Goal: Check status: Check status

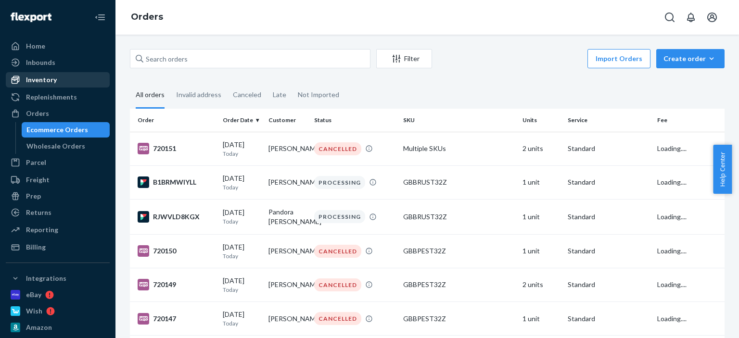
click at [55, 81] on div "Inventory" at bounding box center [58, 79] width 102 height 13
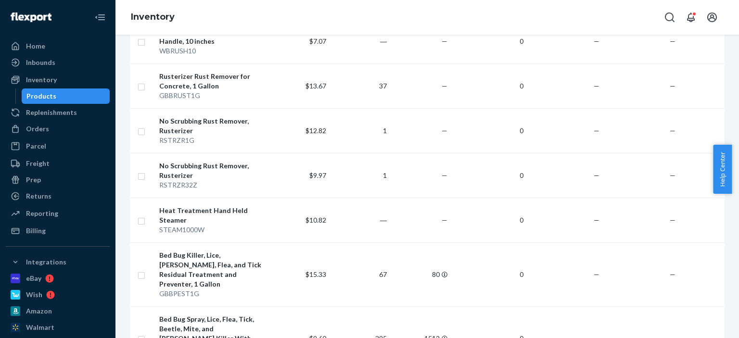
scroll to position [625, 0]
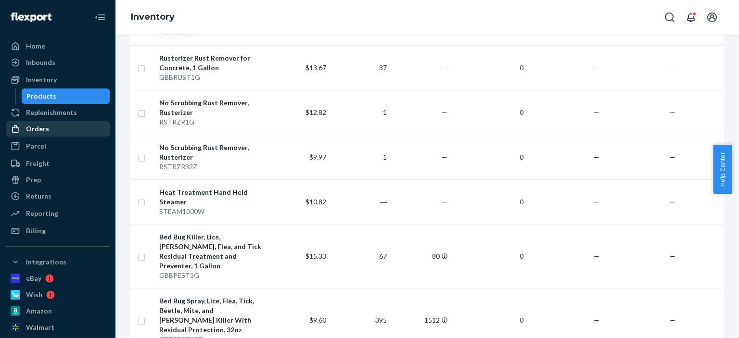
click at [22, 127] on div at bounding box center [18, 129] width 15 height 10
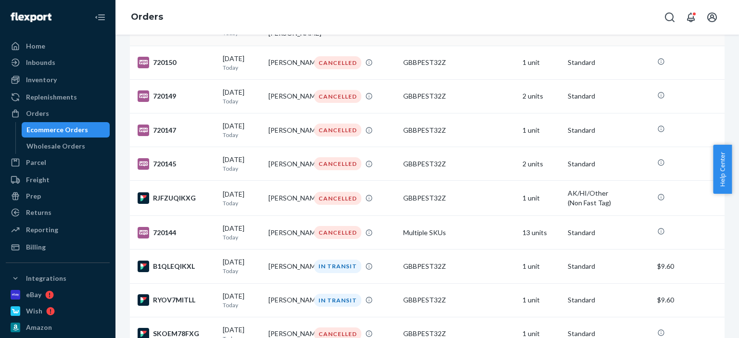
scroll to position [192, 0]
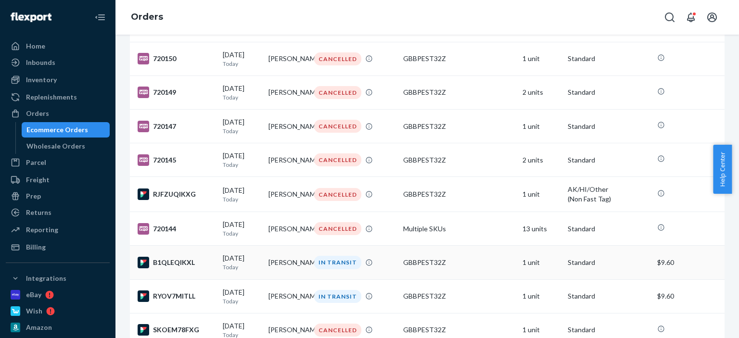
click at [281, 271] on td "[PERSON_NAME]" at bounding box center [288, 263] width 46 height 34
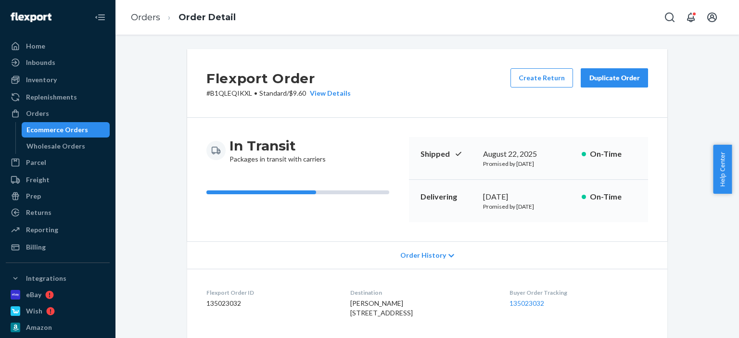
click at [415, 83] on div "Flexport Order # B1QLEQIKXL • Standard / $9.60 View Details Create Return Dupli…" at bounding box center [427, 83] width 480 height 69
drag, startPoint x: 377, startPoint y: 301, endPoint x: 341, endPoint y: 305, distance: 36.3
click at [350, 305] on div "[PERSON_NAME] [STREET_ADDRESS]" at bounding box center [421, 308] width 143 height 19
copy span "[PERSON_NAME]"
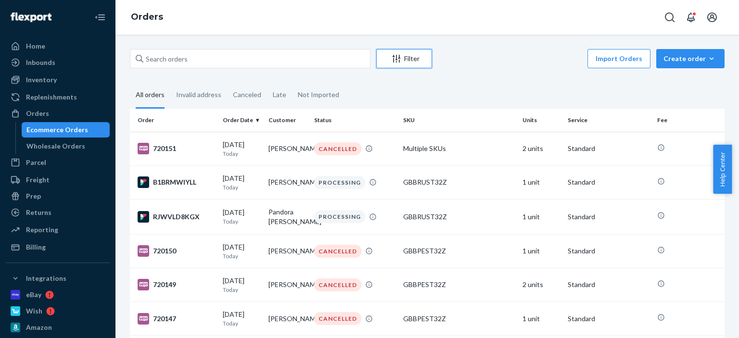
click at [404, 55] on div "Filter" at bounding box center [404, 59] width 55 height 10
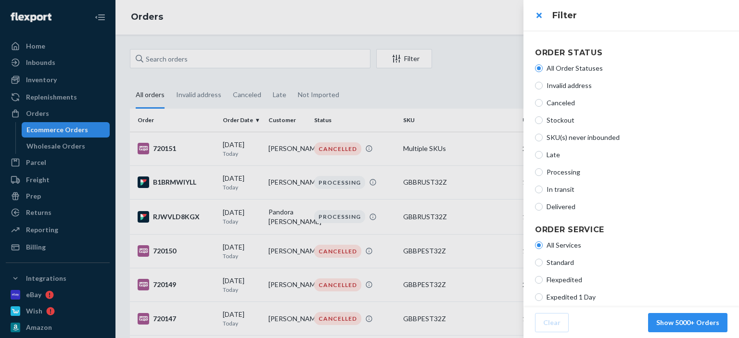
click at [551, 182] on div "All Order Statuses Invalid address Canceled Stockout SKU(s) never inbounded Lat…" at bounding box center [631, 138] width 192 height 156
click at [543, 194] on label "In transit" at bounding box center [631, 190] width 192 height 10
click at [543, 193] on input "In transit" at bounding box center [539, 190] width 8 height 8
radio input "true"
radio input "false"
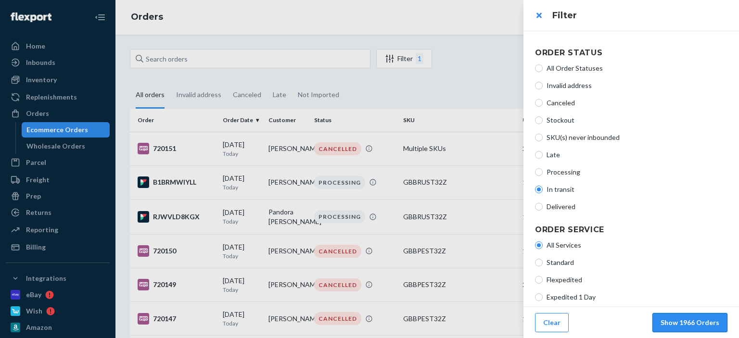
click at [721, 330] on button "Show 1966 Orders" at bounding box center [689, 322] width 75 height 19
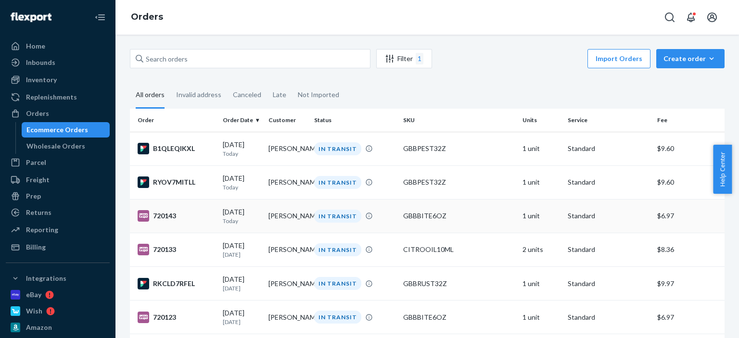
click at [304, 204] on td "[PERSON_NAME]" at bounding box center [288, 216] width 46 height 34
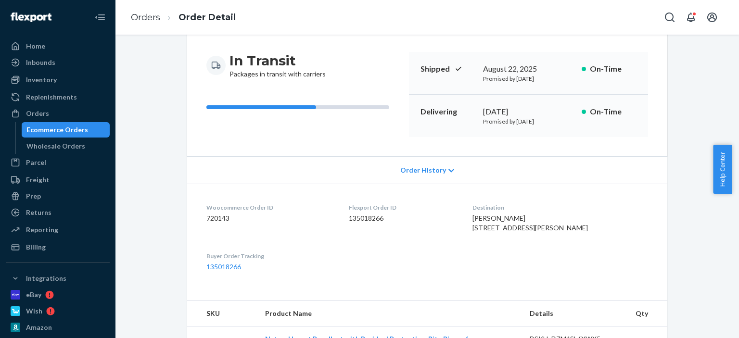
scroll to position [96, 0]
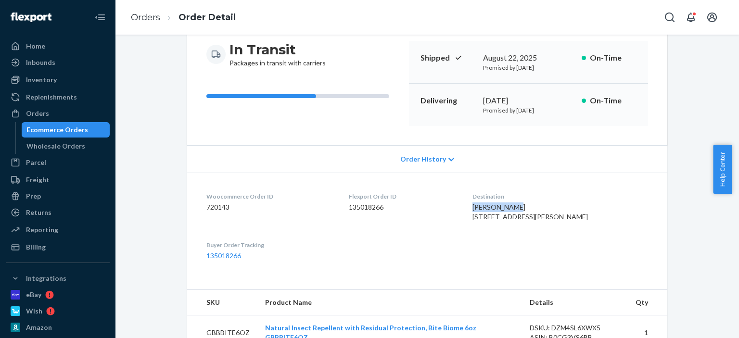
drag, startPoint x: 539, startPoint y: 206, endPoint x: 515, endPoint y: 210, distance: 24.0
click at [487, 202] on dl "Woocommerce Order ID 720143 Flexport Order ID 135018266 Destination [PERSON_NAM…" at bounding box center [427, 226] width 480 height 107
copy span "[PERSON_NAME]"
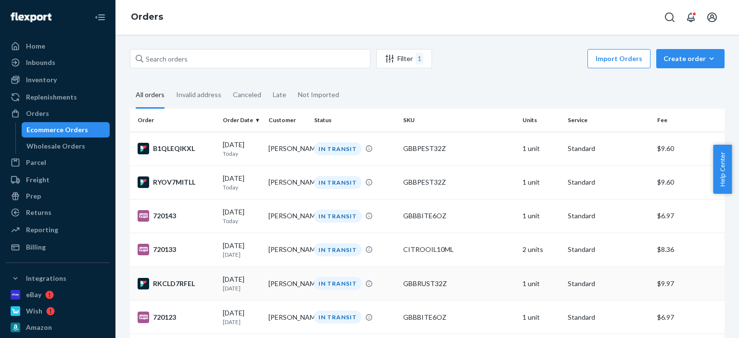
click at [343, 290] on div "IN TRANSIT" at bounding box center [337, 283] width 47 height 13
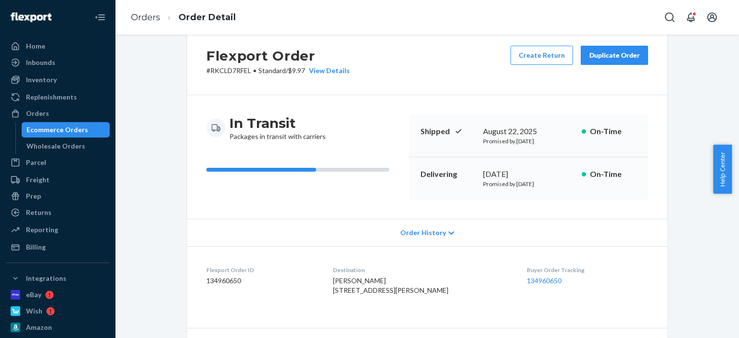
scroll to position [96, 0]
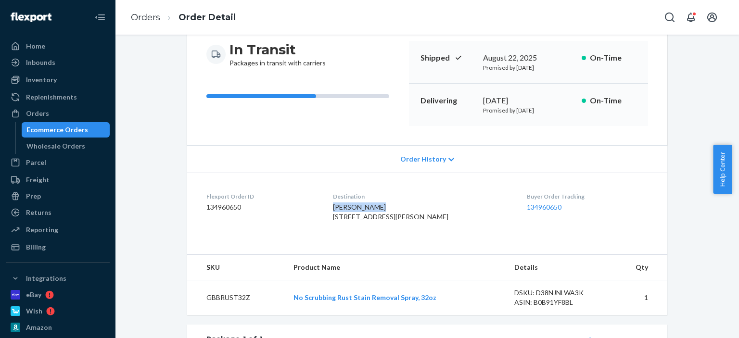
drag, startPoint x: 384, startPoint y: 205, endPoint x: 339, endPoint y: 208, distance: 44.8
click at [339, 208] on div "[PERSON_NAME] [STREET_ADDRESS][PERSON_NAME]" at bounding box center [422, 212] width 179 height 19
drag, startPoint x: 339, startPoint y: 208, endPoint x: 377, endPoint y: 59, distance: 153.4
click at [377, 59] on div "In Transit Packages in transit with carriers" at bounding box center [303, 54] width 195 height 27
drag, startPoint x: 383, startPoint y: 204, endPoint x: 339, endPoint y: 207, distance: 44.4
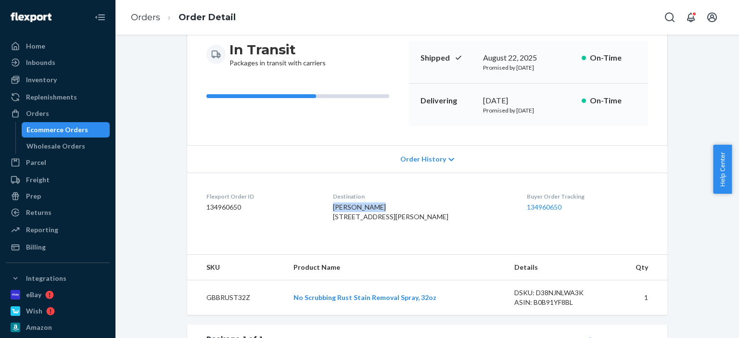
click at [339, 207] on div "[PERSON_NAME] [STREET_ADDRESS][PERSON_NAME]" at bounding box center [422, 212] width 179 height 19
copy span "[PERSON_NAME]"
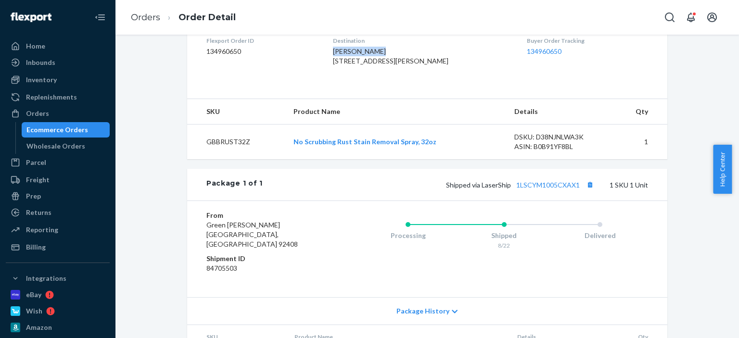
scroll to position [144, 0]
